Goal: Task Accomplishment & Management: Use online tool/utility

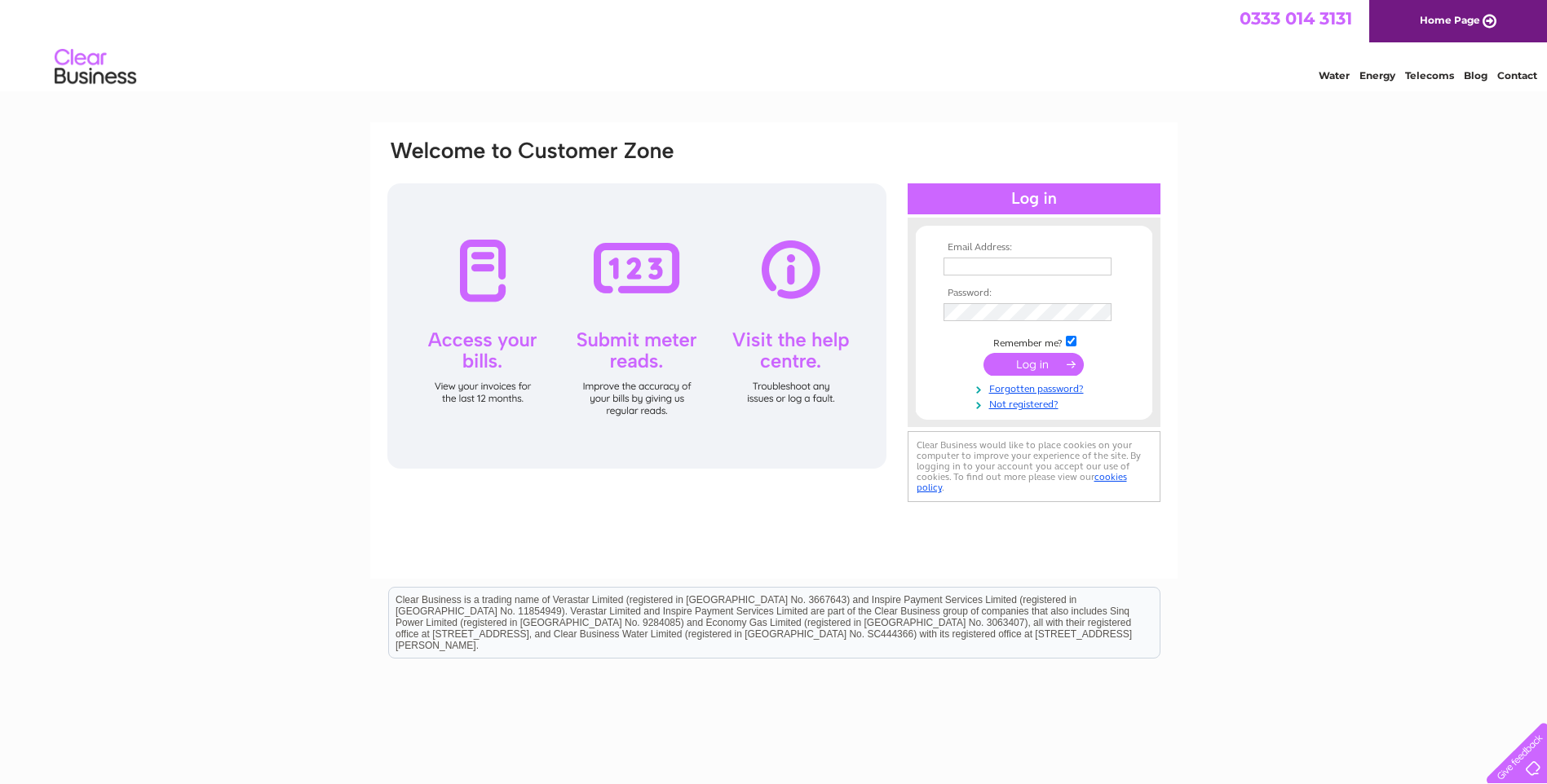
type input "info@kirklees-guns.co.uk"
click at [631, 279] on div at bounding box center [636, 325] width 499 height 285
click at [995, 357] on input "submit" at bounding box center [1034, 364] width 100 height 23
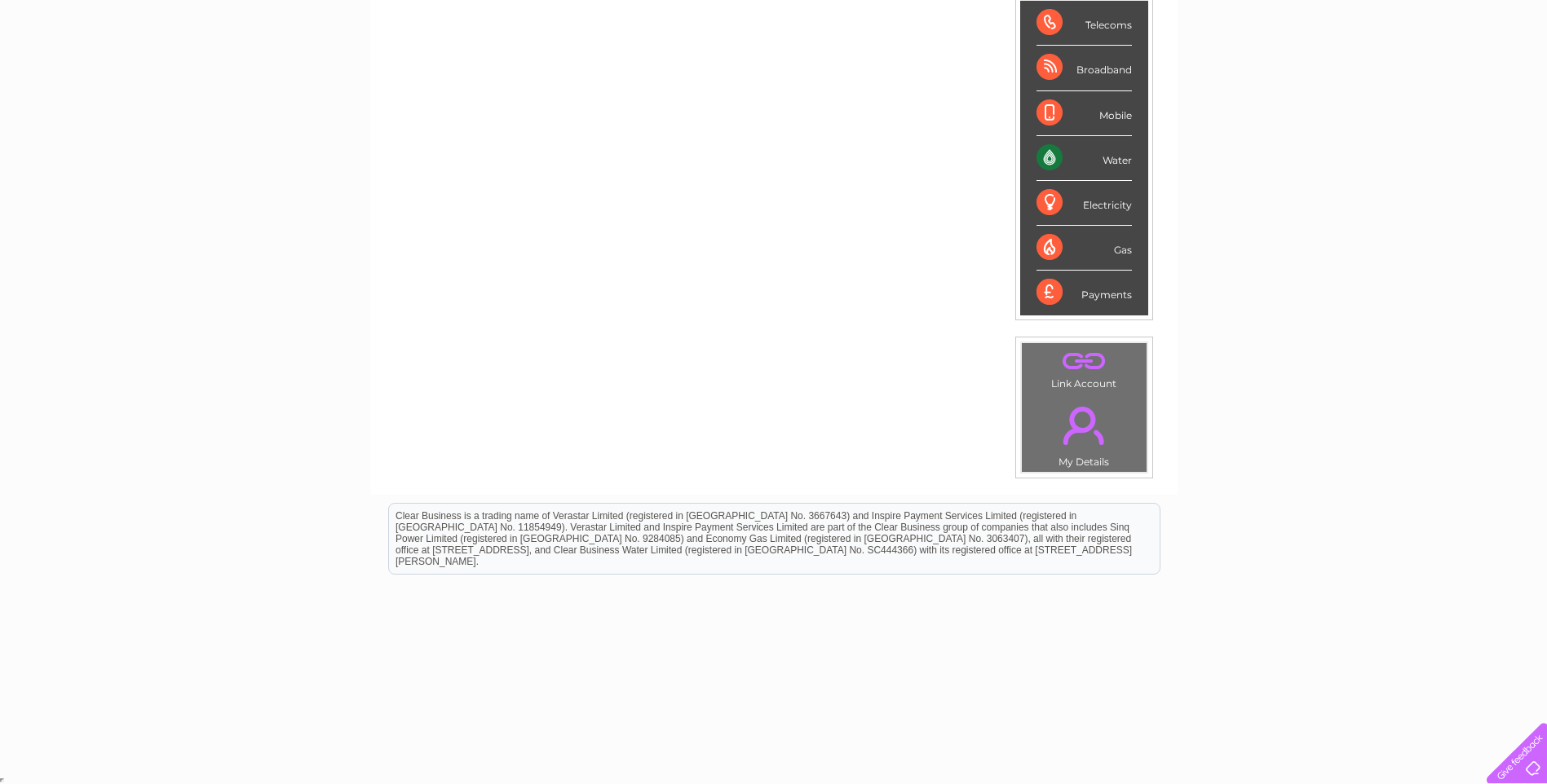
scroll to position [267, 0]
click at [1052, 155] on div "Water" at bounding box center [1084, 157] width 95 height 45
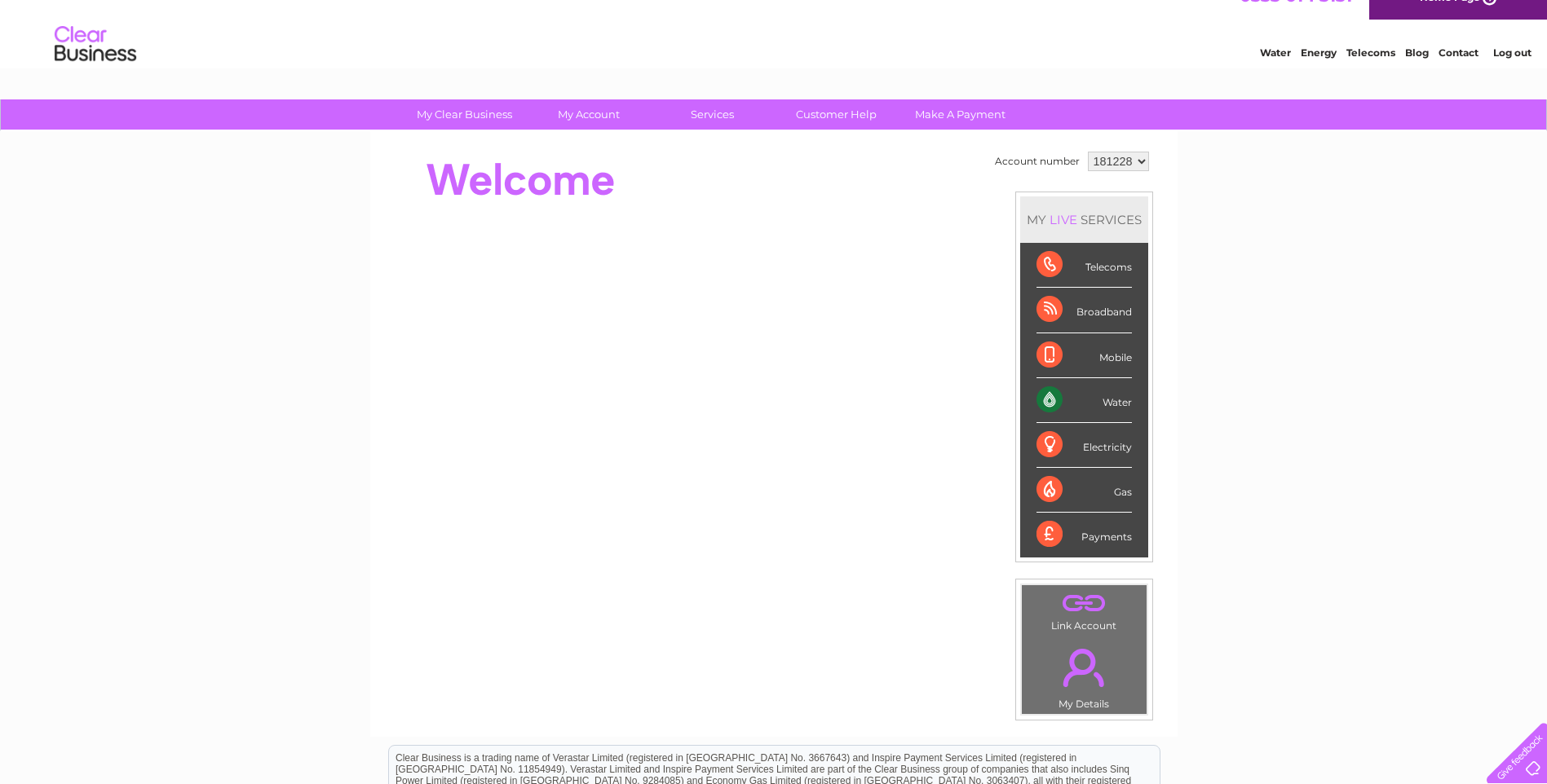
scroll to position [22, 0]
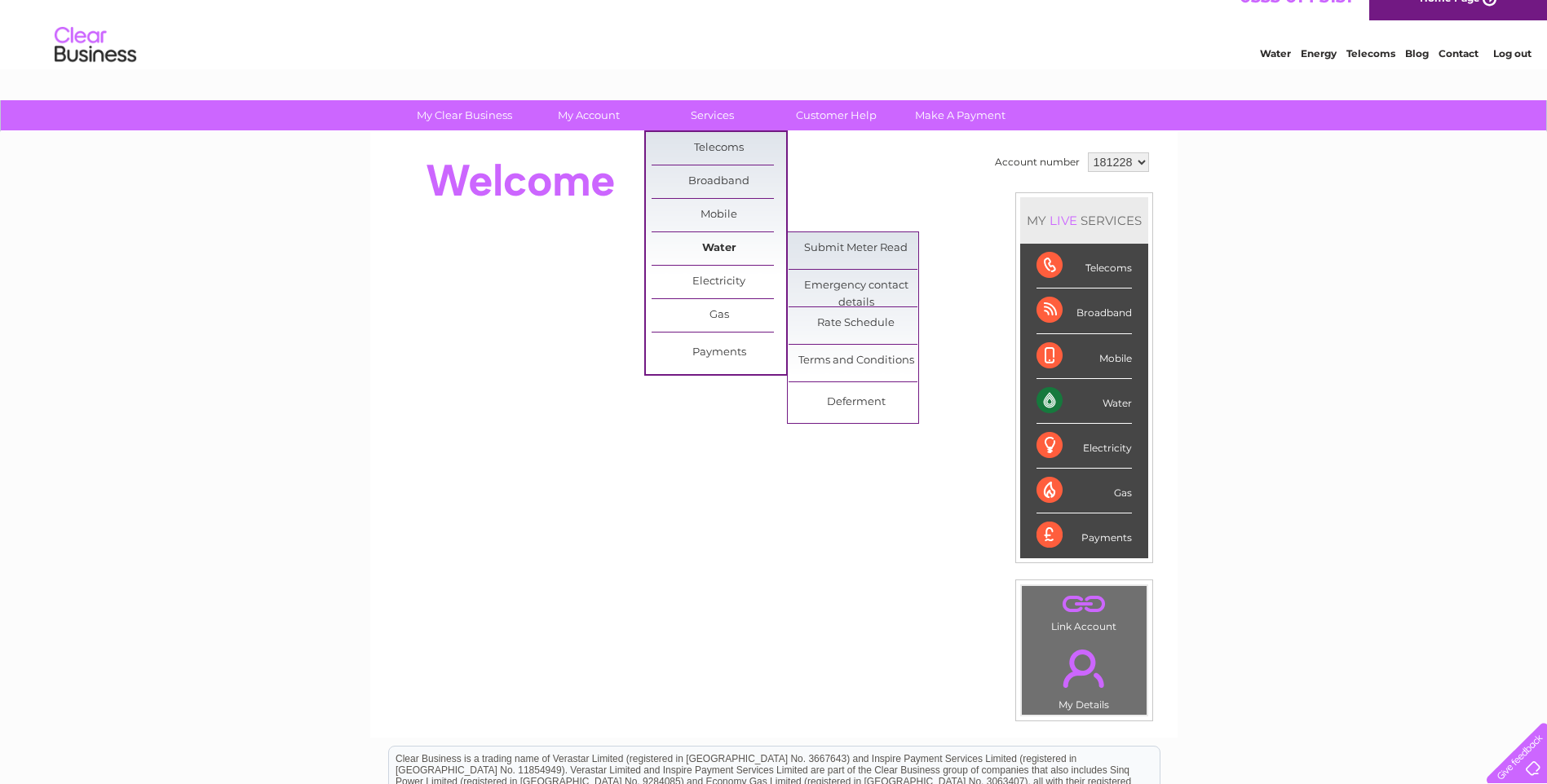
click at [743, 247] on link "Water" at bounding box center [718, 248] width 135 height 33
click at [814, 244] on link "Submit Meter Read" at bounding box center [855, 248] width 135 height 33
click at [814, 252] on link "Submit Meter Read" at bounding box center [855, 248] width 135 height 33
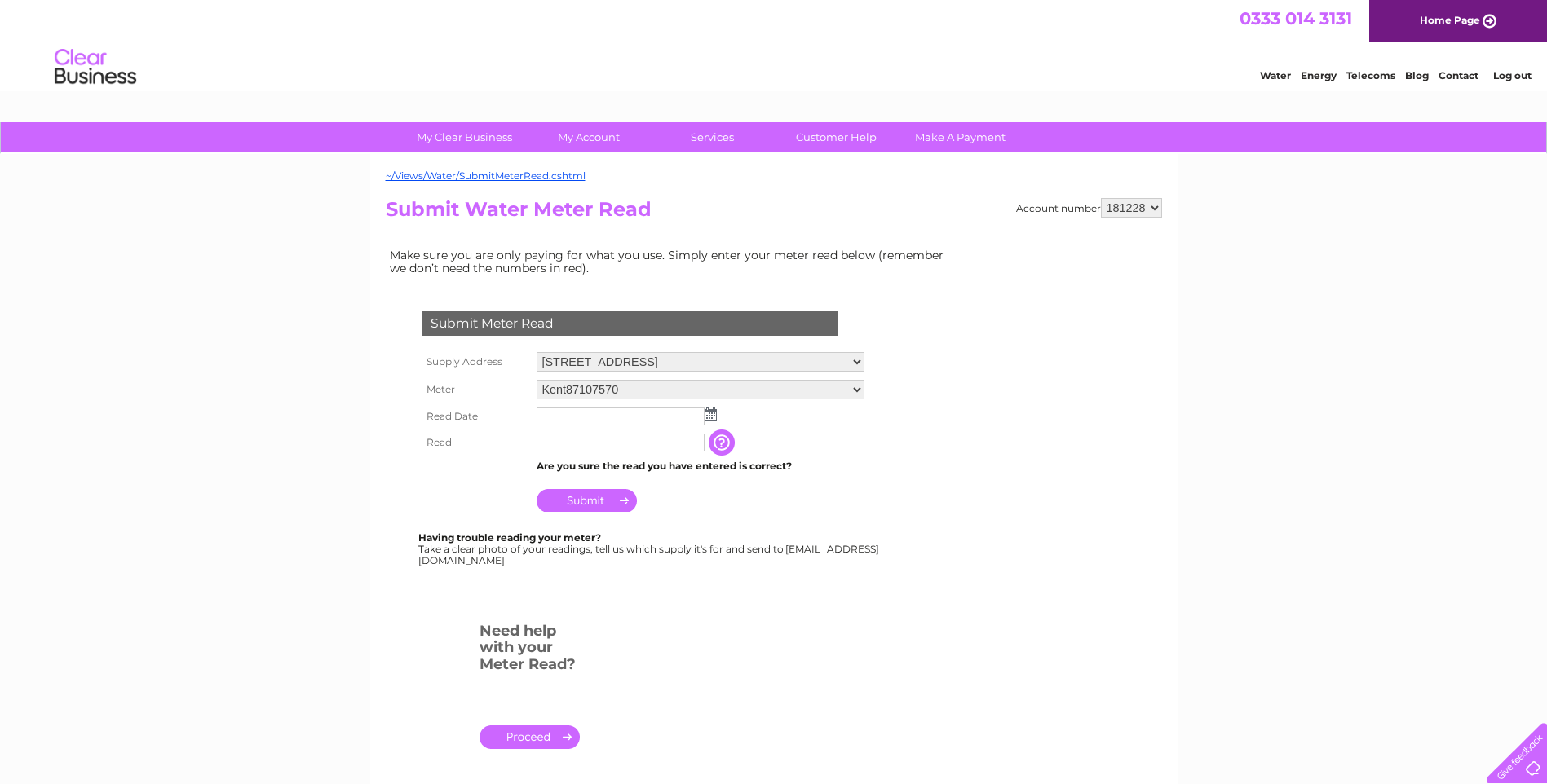
click at [711, 410] on img at bounding box center [710, 415] width 13 height 13
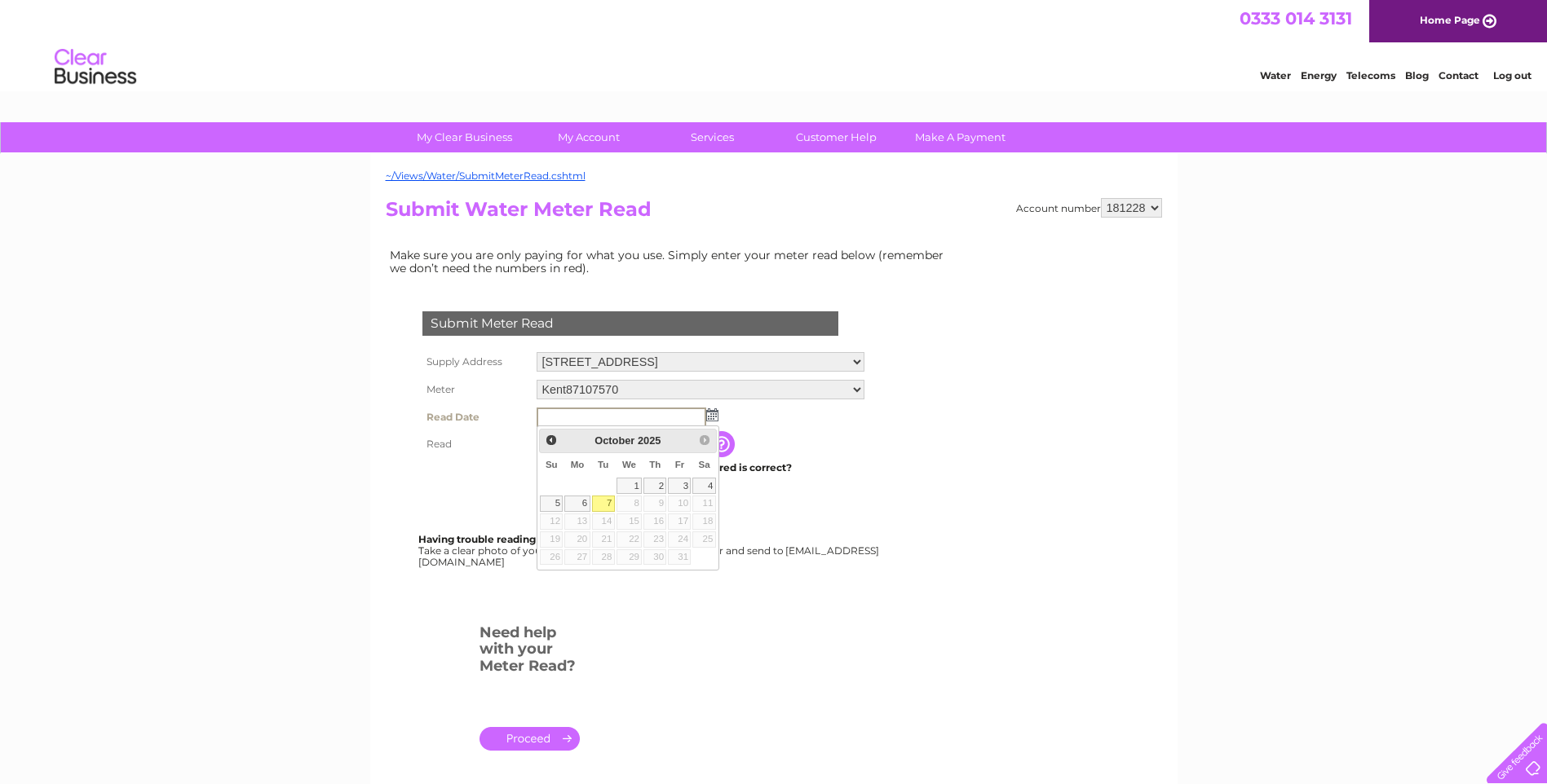
click at [595, 503] on link "7" at bounding box center [603, 504] width 23 height 17
type input "2025/10/07"
click at [564, 447] on input "text" at bounding box center [621, 443] width 170 height 19
click at [542, 440] on input "0837" at bounding box center [621, 443] width 170 height 19
click at [597, 445] on input "0837" at bounding box center [621, 443] width 170 height 19
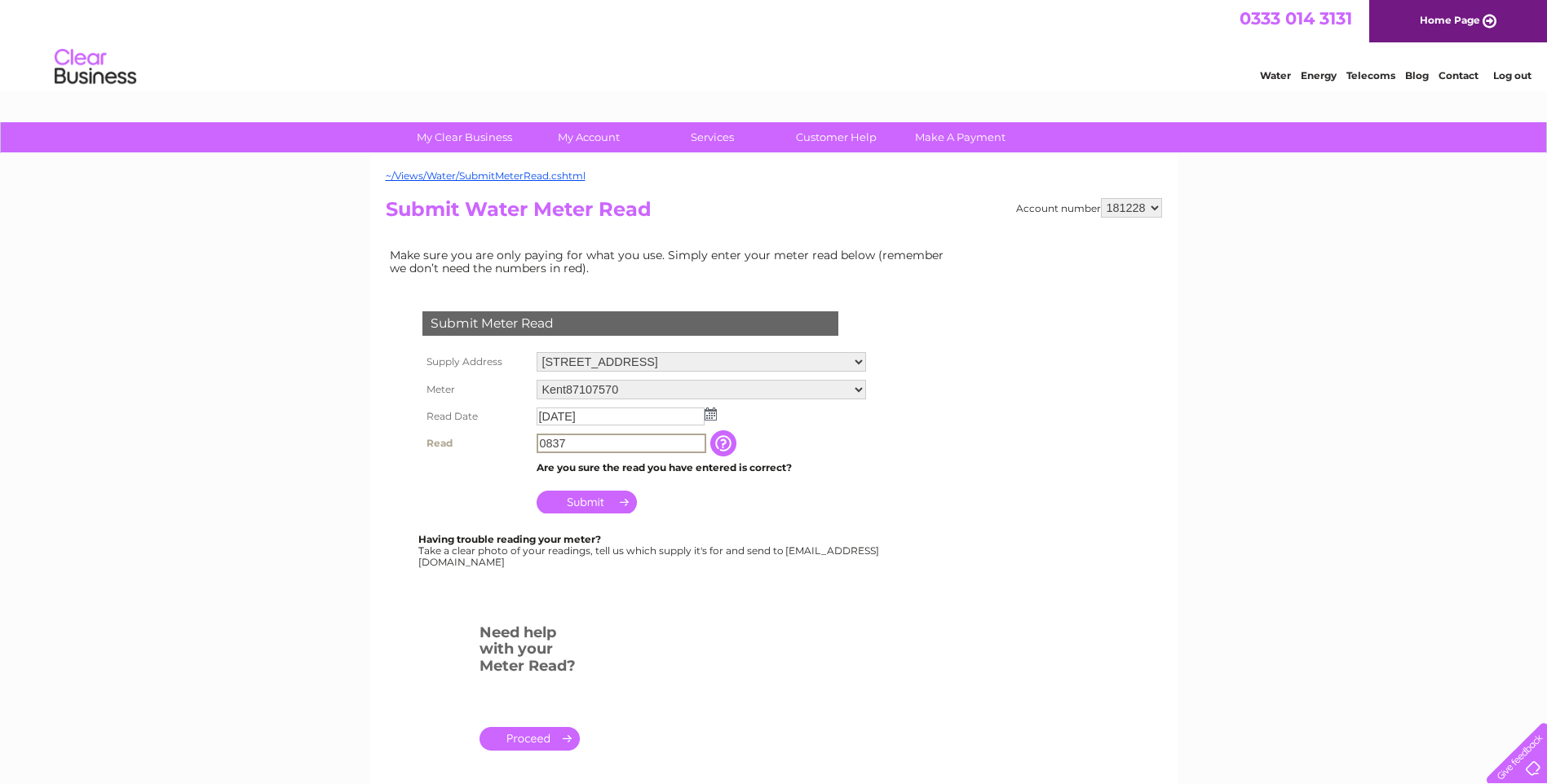
type input "0837"
click at [613, 497] on input "Submit" at bounding box center [587, 500] width 100 height 23
